Goal: Use online tool/utility: Utilize a website feature to perform a specific function

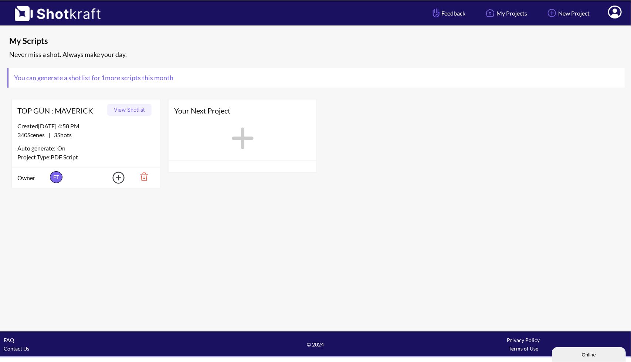
click at [122, 108] on button "View Shotlist" at bounding box center [129, 110] width 44 height 12
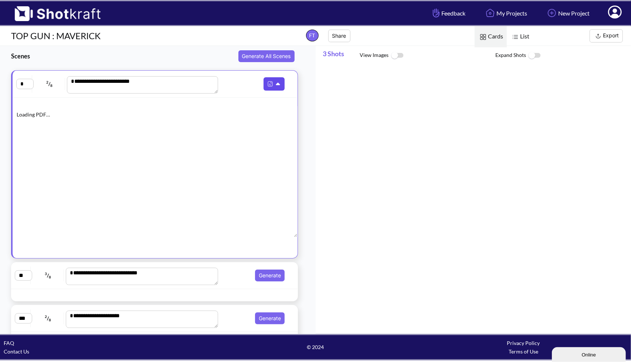
click at [265, 86] on img at bounding box center [270, 84] width 10 height 10
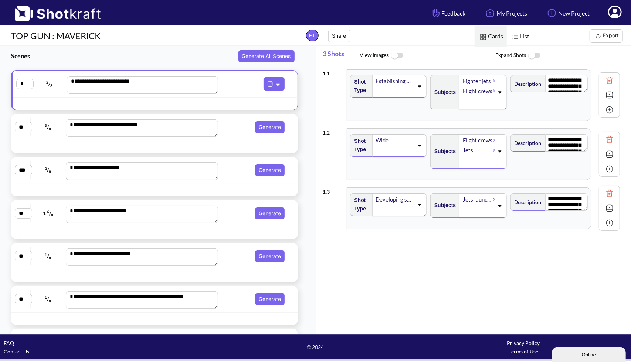
click at [231, 124] on span "Generate" at bounding box center [253, 127] width 67 height 12
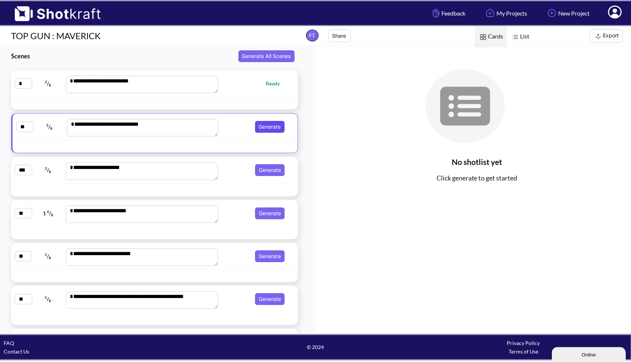
click at [258, 125] on button "Generate" at bounding box center [270, 127] width 30 height 12
